Goal: Check status: Check status

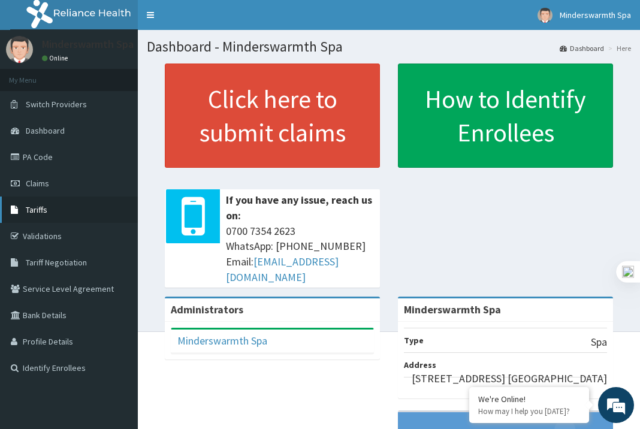
click at [31, 216] on link "Tariffs" at bounding box center [69, 210] width 138 height 26
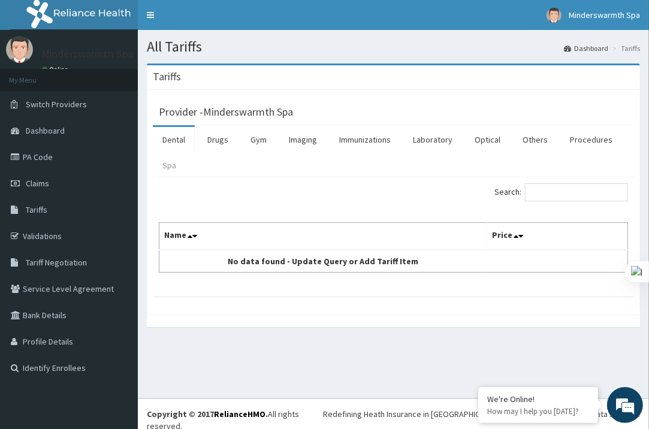
click at [176, 165] on link "Spa" at bounding box center [169, 165] width 33 height 25
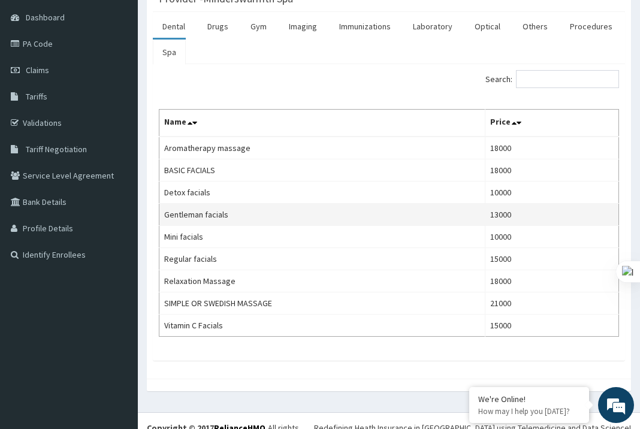
scroll to position [112, 0]
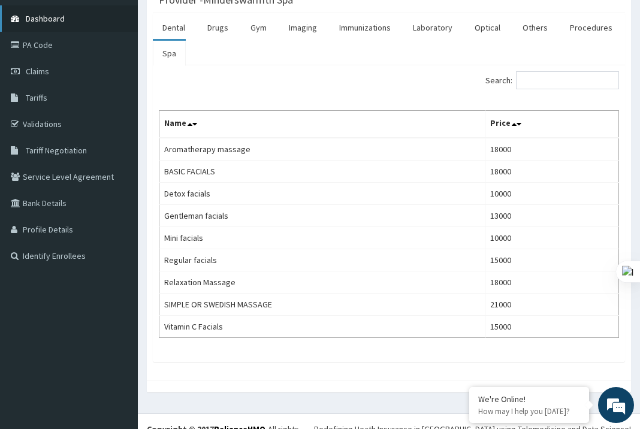
click at [93, 10] on link "Dashboard" at bounding box center [69, 18] width 138 height 26
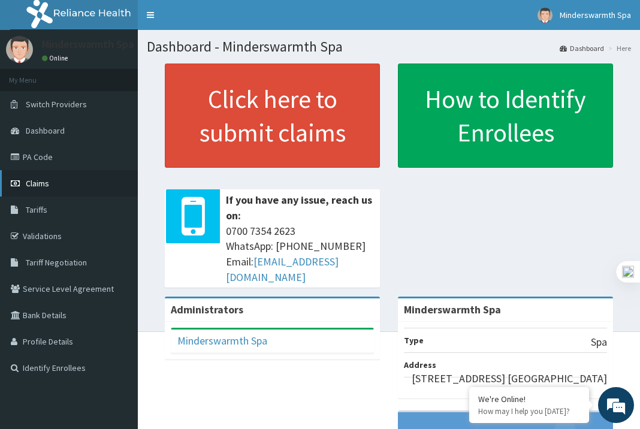
click at [34, 187] on span "Claims" at bounding box center [37, 183] width 23 height 11
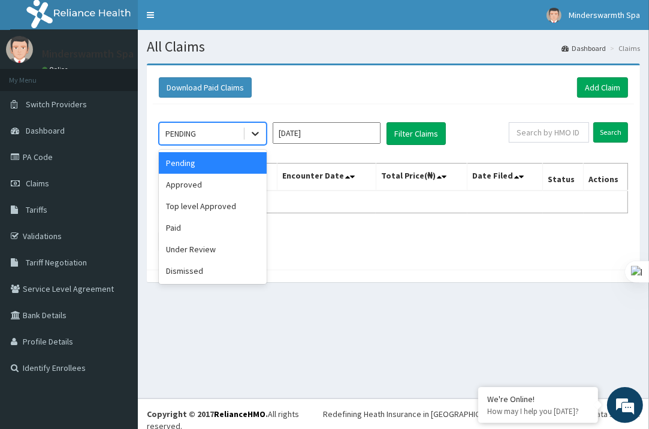
click at [258, 131] on icon at bounding box center [255, 134] width 12 height 12
click at [221, 224] on div "Paid" at bounding box center [213, 228] width 108 height 22
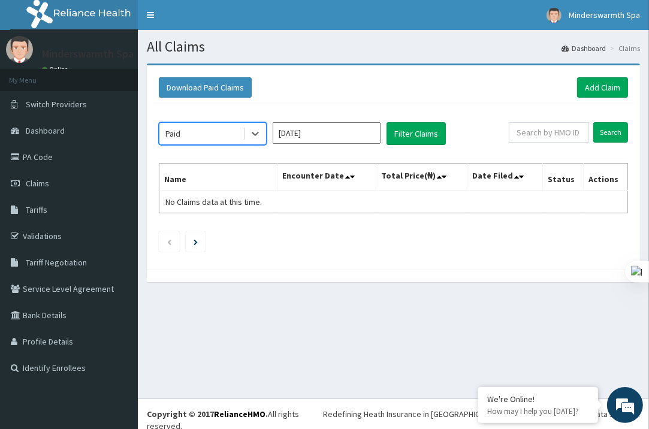
click at [327, 125] on input "[DATE]" at bounding box center [327, 133] width 108 height 22
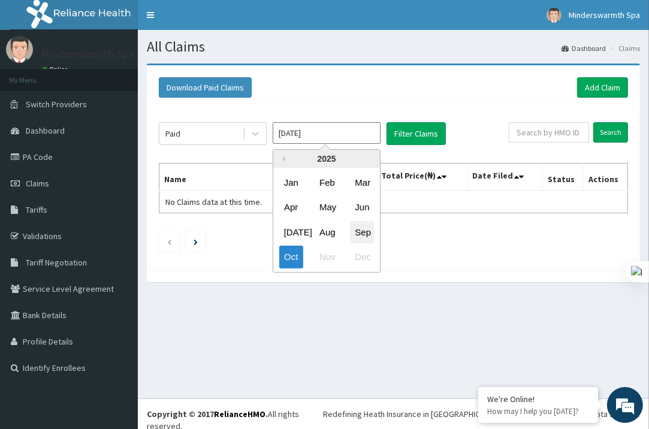
click at [364, 234] on div "Sep" at bounding box center [362, 232] width 24 height 22
click at [286, 129] on input "Sep 2025" at bounding box center [327, 133] width 108 height 22
click at [282, 258] on div "Oct" at bounding box center [291, 257] width 24 height 22
type input "Oct 2025"
click at [324, 127] on input "[DATE]" at bounding box center [327, 133] width 108 height 22
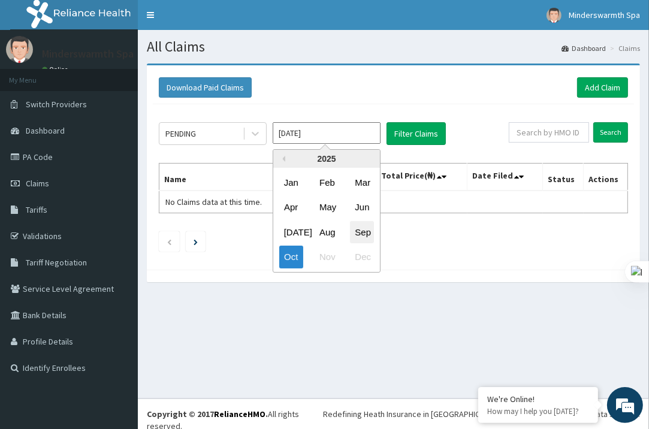
click at [367, 228] on div "Sep" at bounding box center [362, 232] width 24 height 22
type input "[DATE]"
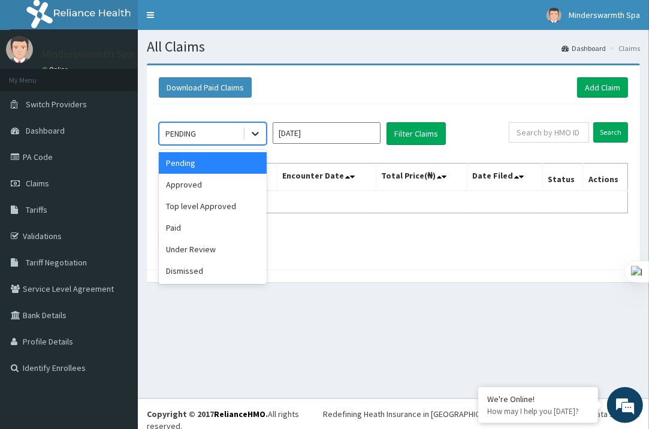
click at [258, 134] on icon at bounding box center [255, 134] width 12 height 12
click at [236, 229] on div "Paid" at bounding box center [213, 228] width 108 height 22
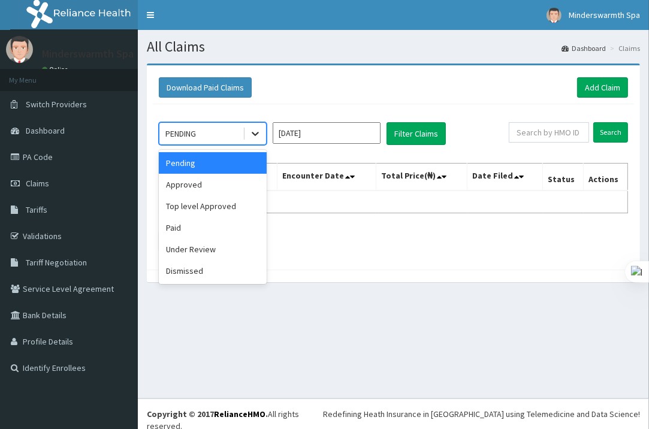
click at [259, 128] on icon at bounding box center [255, 134] width 12 height 12
click at [253, 225] on div "Paid" at bounding box center [213, 228] width 108 height 22
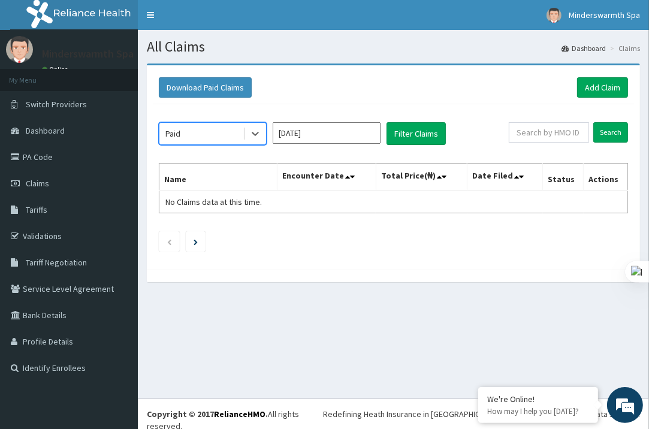
click at [346, 129] on input "Oct 2025" at bounding box center [327, 133] width 108 height 22
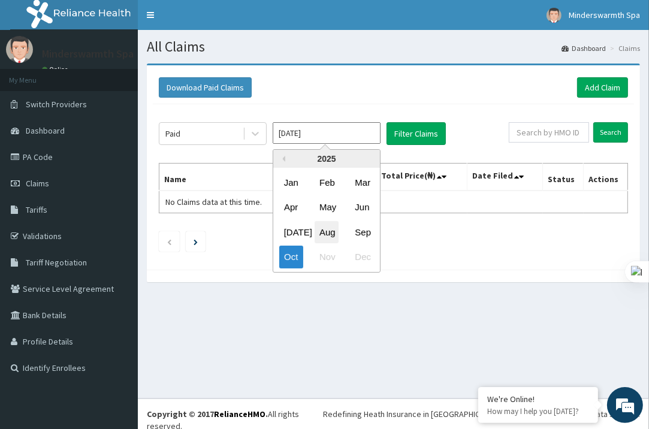
click at [333, 234] on div "Aug" at bounding box center [327, 232] width 24 height 22
click at [362, 130] on input "Aug 2025" at bounding box center [327, 133] width 108 height 22
click at [295, 231] on div "Jul" at bounding box center [291, 232] width 24 height 22
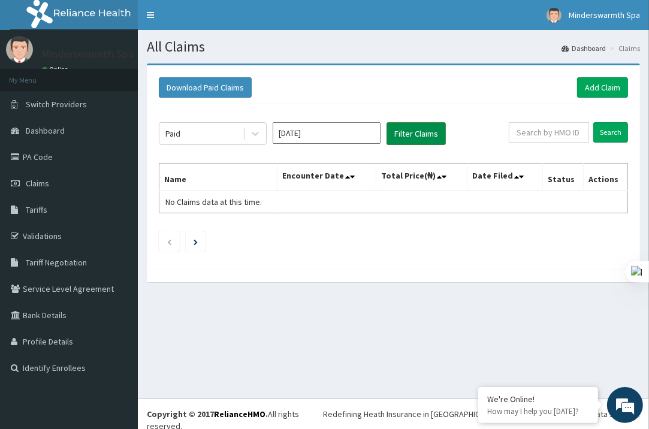
click at [427, 131] on button "Filter Claims" at bounding box center [415, 133] width 59 height 23
click at [338, 137] on input "Jul 2025" at bounding box center [327, 133] width 108 height 22
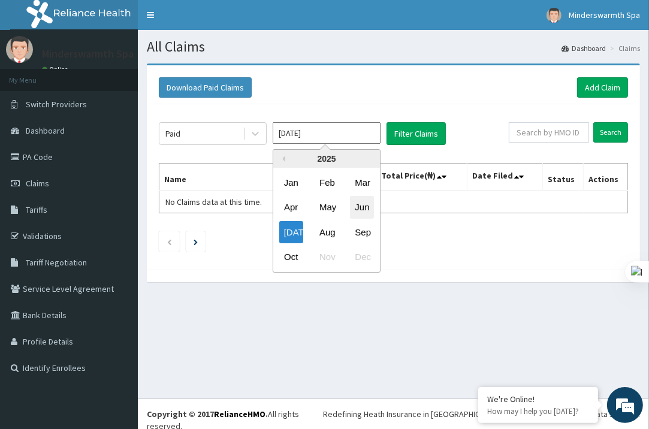
click at [357, 204] on div "Jun" at bounding box center [362, 208] width 24 height 22
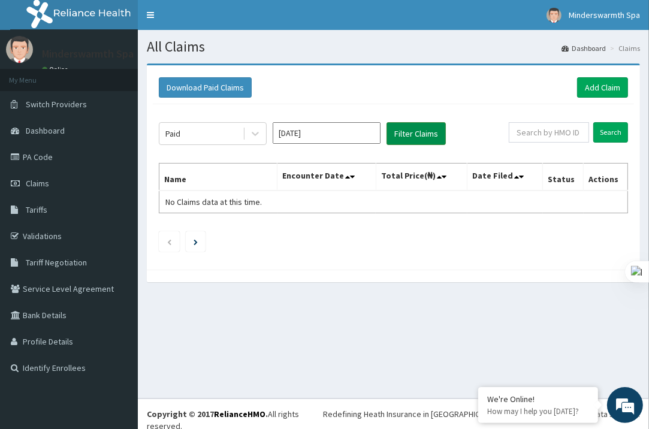
click at [425, 139] on button "Filter Claims" at bounding box center [415, 133] width 59 height 23
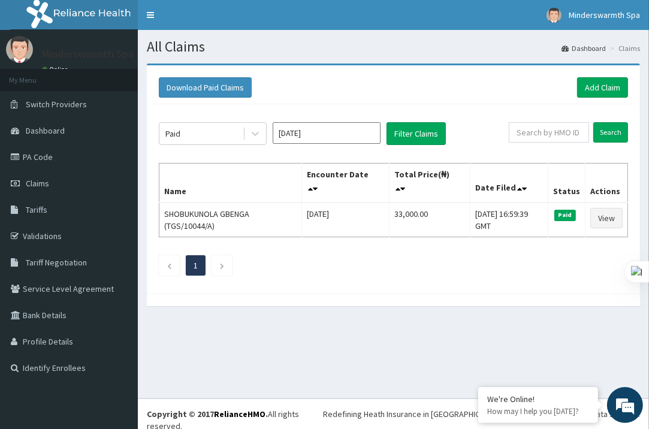
click at [339, 135] on input "Jun 2025" at bounding box center [327, 133] width 108 height 22
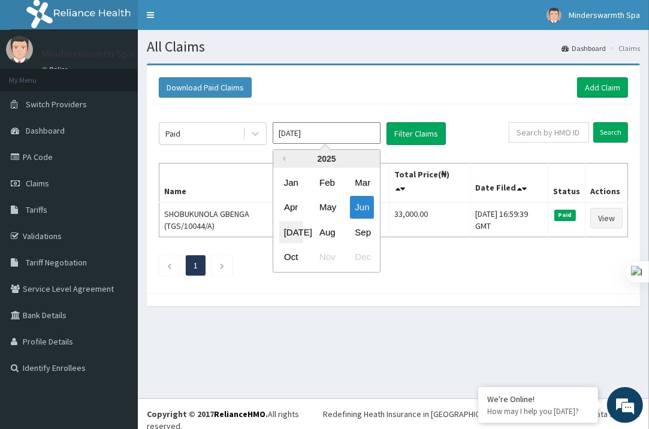
click at [287, 234] on div "Jul" at bounding box center [291, 232] width 24 height 22
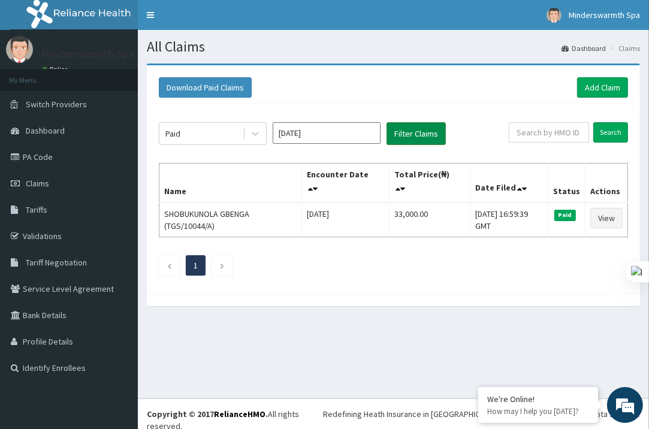
click at [408, 130] on button "Filter Claims" at bounding box center [415, 133] width 59 height 23
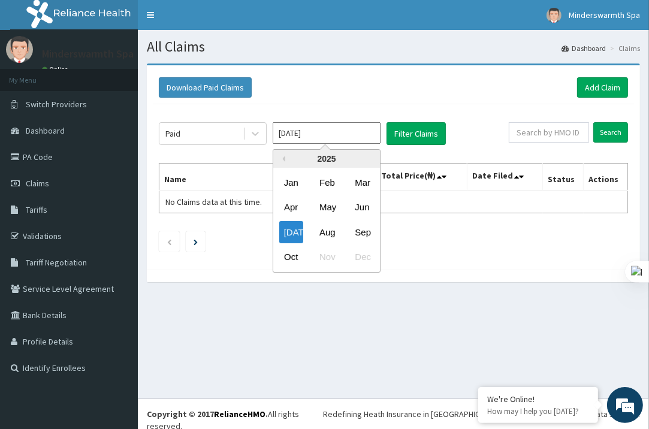
click at [347, 129] on input "Jul 2025" at bounding box center [327, 133] width 108 height 22
click at [323, 229] on div "Aug" at bounding box center [327, 232] width 24 height 22
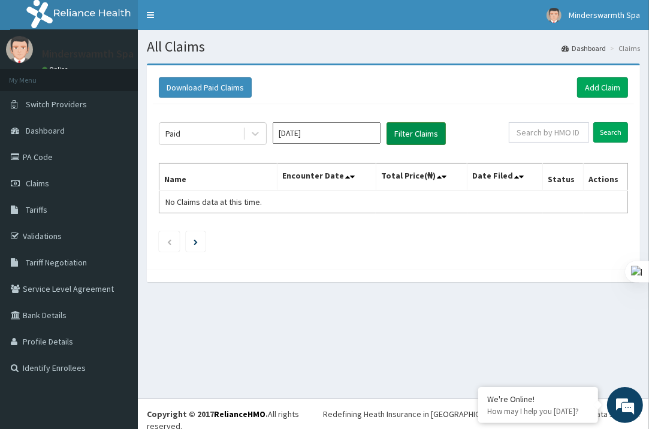
click at [422, 137] on button "Filter Claims" at bounding box center [415, 133] width 59 height 23
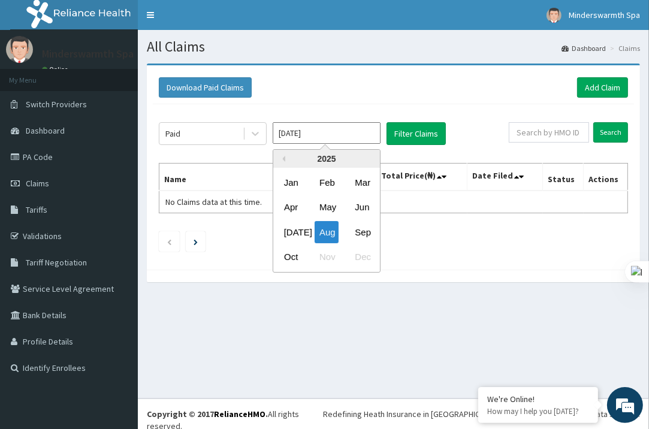
click at [355, 131] on input "Aug 2025" at bounding box center [327, 133] width 108 height 22
click at [370, 229] on div "Sep" at bounding box center [362, 232] width 24 height 22
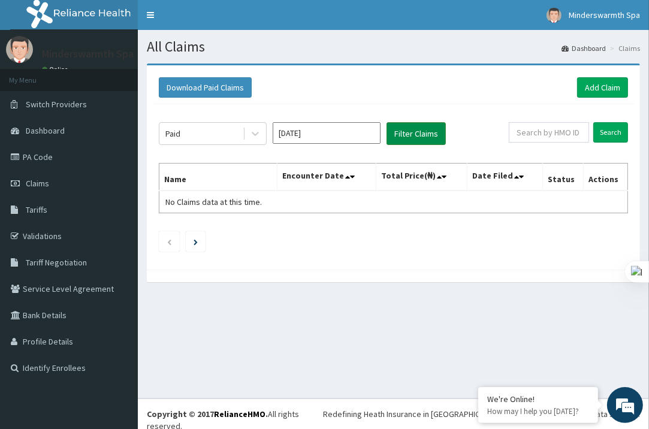
click at [421, 134] on button "Filter Claims" at bounding box center [415, 133] width 59 height 23
click at [325, 128] on input "Sep 2025" at bounding box center [327, 133] width 108 height 22
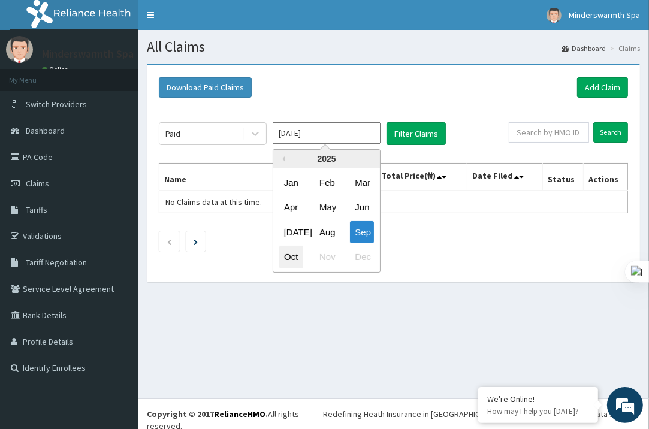
click at [291, 253] on div "Oct" at bounding box center [291, 257] width 24 height 22
type input "Oct 2025"
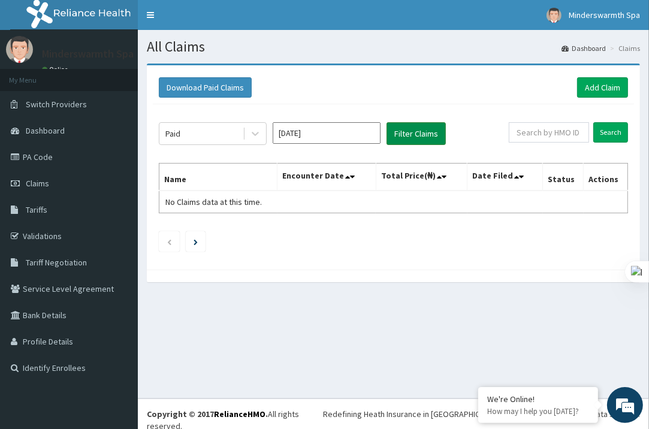
click at [405, 132] on button "Filter Claims" at bounding box center [415, 133] width 59 height 23
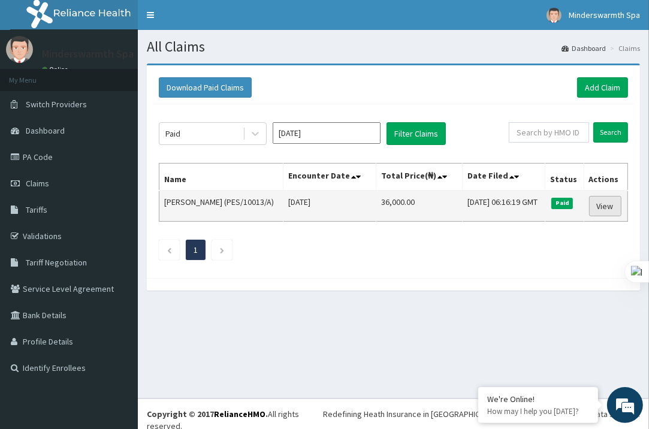
click at [600, 205] on link "View" at bounding box center [605, 206] width 32 height 20
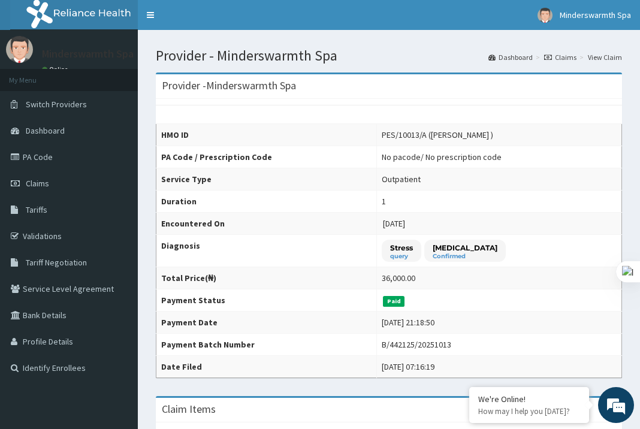
click at [75, 13] on img at bounding box center [84, 15] width 149 height 30
